Goal: Task Accomplishment & Management: Use online tool/utility

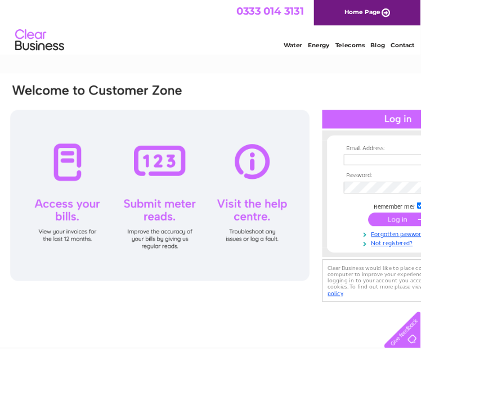
click at [408, 179] on input "text" at bounding box center [453, 184] width 116 height 12
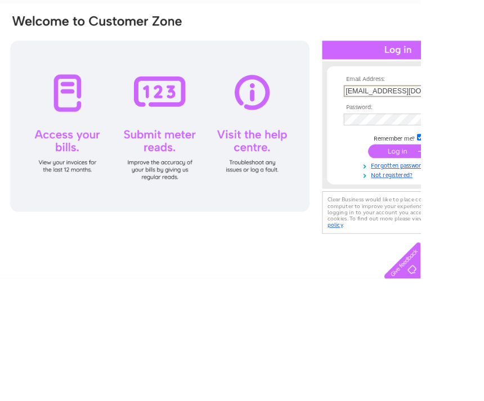
type input "Gray.j2@hotmail.com"
click at [458, 246] on input "submit" at bounding box center [457, 254] width 69 height 16
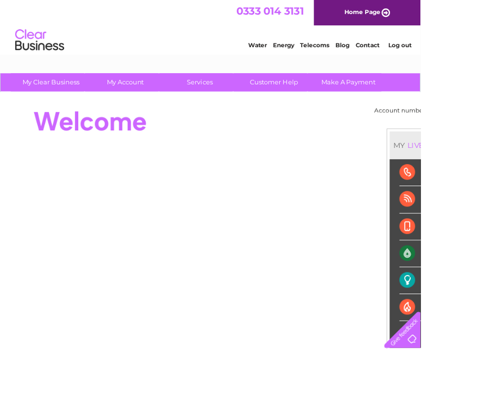
click at [483, 318] on div "Electricity" at bounding box center [492, 323] width 66 height 31
click at [483, 323] on div "Electricity" at bounding box center [492, 323] width 66 height 31
click at [483, 317] on div "Electricity" at bounding box center [492, 323] width 66 height 31
click at [483, 312] on div "Electricity" at bounding box center [492, 323] width 66 height 31
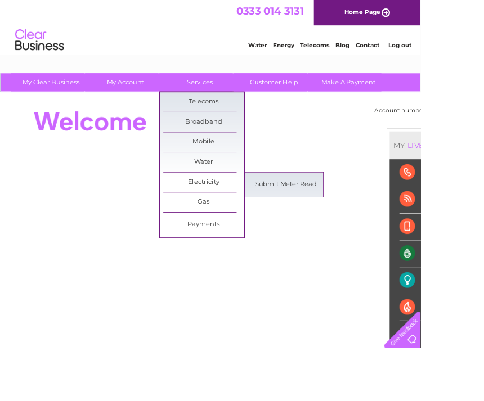
click at [324, 211] on link "Submit Meter Read" at bounding box center [328, 212] width 93 height 22
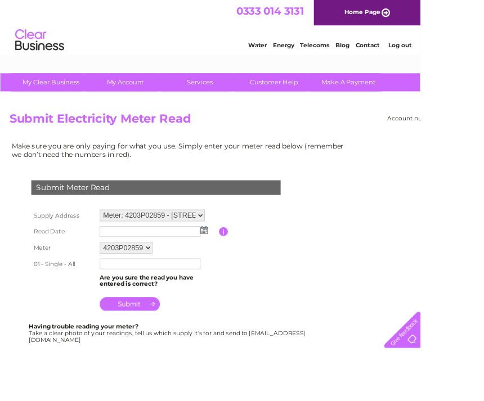
click at [230, 252] on select "Meter: 4203P02859 - 1859 Maryhill Road, Glasgow, Lanarkshire, G20 0DE" at bounding box center [175, 247] width 121 height 13
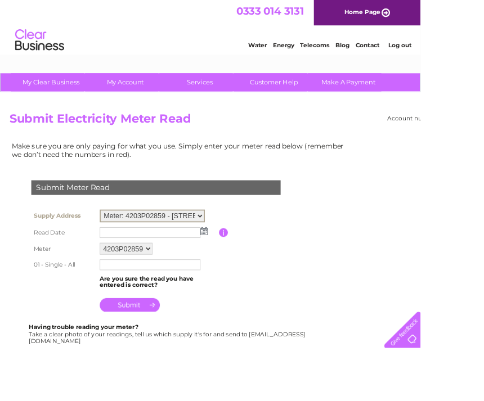
click at [232, 267] on img at bounding box center [235, 265] width 8 height 9
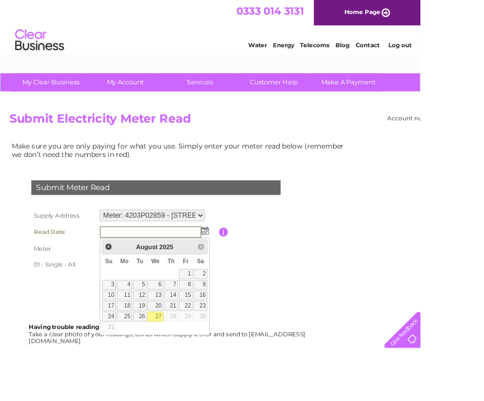
click at [187, 359] on link "27" at bounding box center [179, 364] width 18 height 11
type input "2025/08/27"
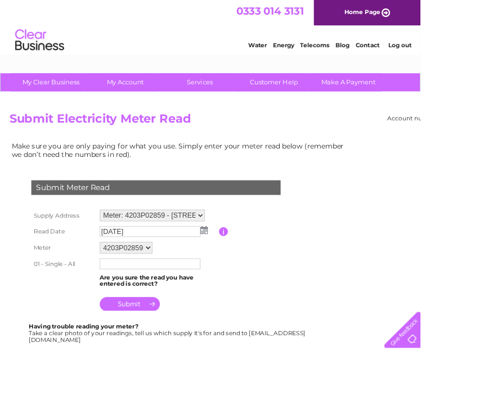
click at [139, 301] on input "text" at bounding box center [173, 303] width 116 height 12
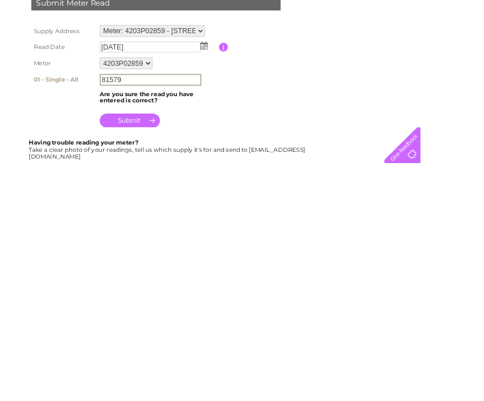
type input "81579"
click at [150, 343] on input "submit" at bounding box center [149, 351] width 69 height 16
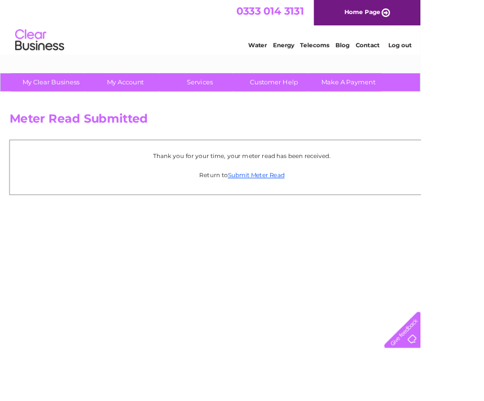
click at [458, 49] on link "Log out" at bounding box center [460, 52] width 26 height 8
